Goal: Transaction & Acquisition: Register for event/course

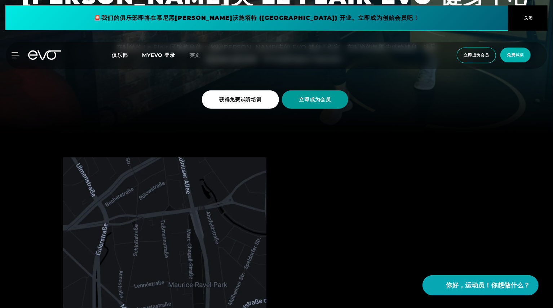
scroll to position [175, 0]
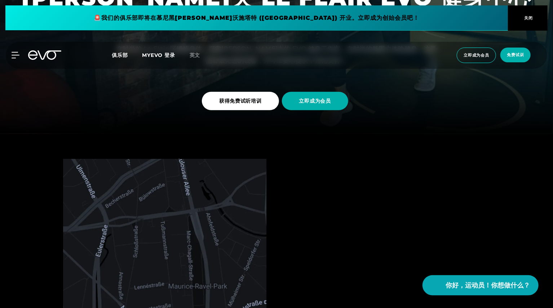
click at [162, 57] on font "MYEVO 登录" at bounding box center [158, 55] width 33 height 6
click at [154, 56] on font "MYEVO 登录" at bounding box center [158, 55] width 33 height 6
click at [332, 108] on span "立即成为会员" at bounding box center [315, 101] width 66 height 18
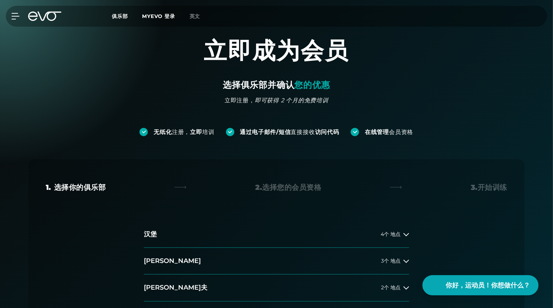
scroll to position [144, 0]
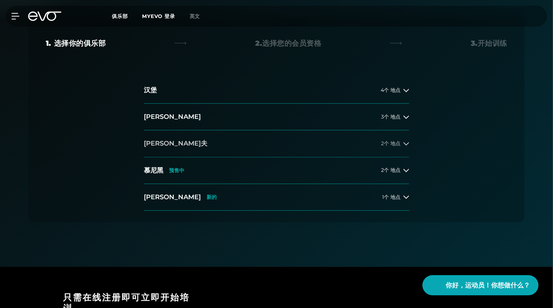
click at [191, 145] on button "[PERSON_NAME]多夫 2个 地点" at bounding box center [277, 144] width 266 height 27
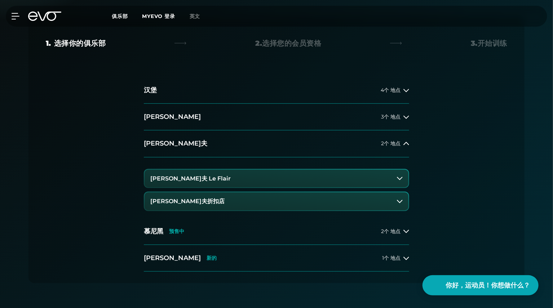
click at [202, 197] on button "[PERSON_NAME]夫折扣店" at bounding box center [277, 202] width 264 height 18
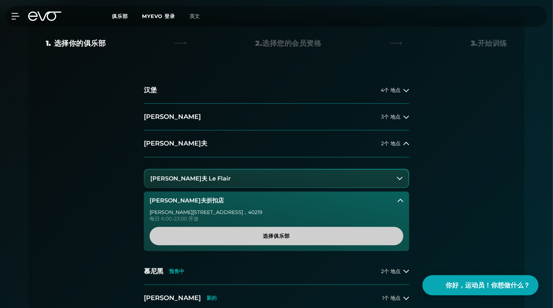
click at [269, 238] on font "选择俱乐部" at bounding box center [276, 236] width 27 height 6
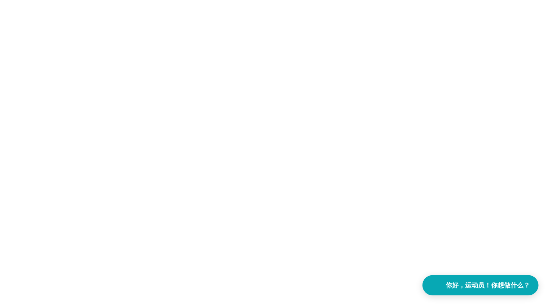
scroll to position [0, 0]
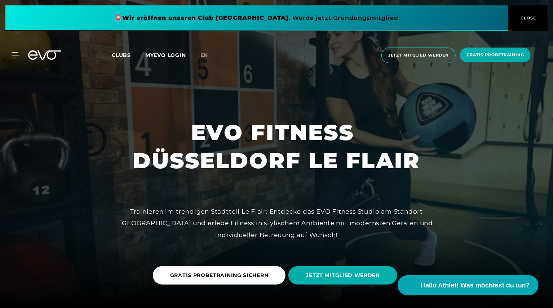
click at [512, 125] on div at bounding box center [276, 154] width 553 height 308
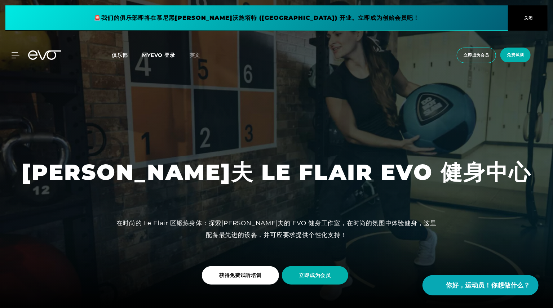
click at [443, 91] on div at bounding box center [276, 154] width 553 height 308
click at [120, 53] on font "俱乐部" at bounding box center [120, 55] width 16 height 6
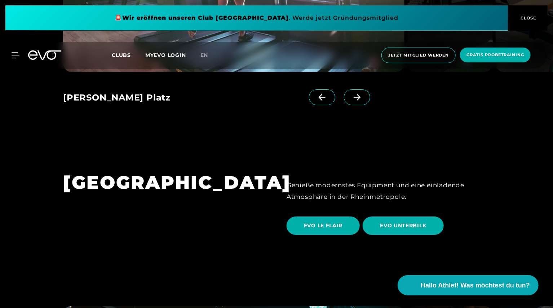
scroll to position [1166, 0]
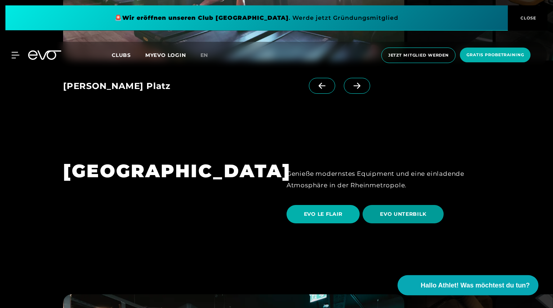
click at [404, 211] on span "EVO UNTERBILK" at bounding box center [403, 215] width 46 height 8
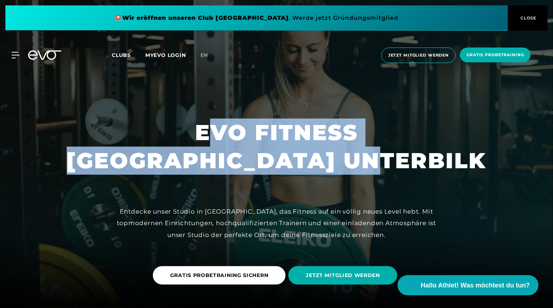
drag, startPoint x: 203, startPoint y: 140, endPoint x: 433, endPoint y: 167, distance: 231.9
click at [433, 167] on h1 "EVO FITNESS DÜSSELDORF UNTERBILK" at bounding box center [277, 147] width 420 height 56
